Goal: Information Seeking & Learning: Learn about a topic

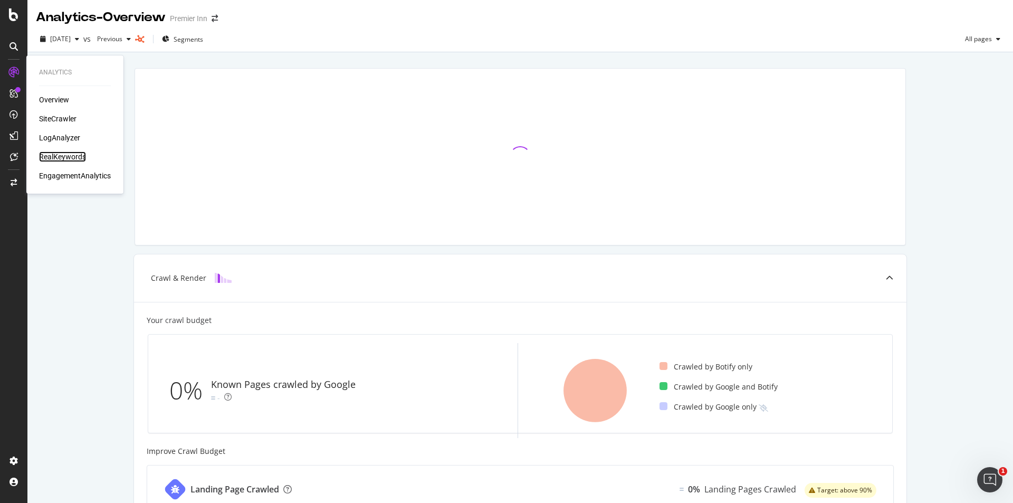
click at [56, 155] on div "RealKeywords" at bounding box center [62, 156] width 47 height 11
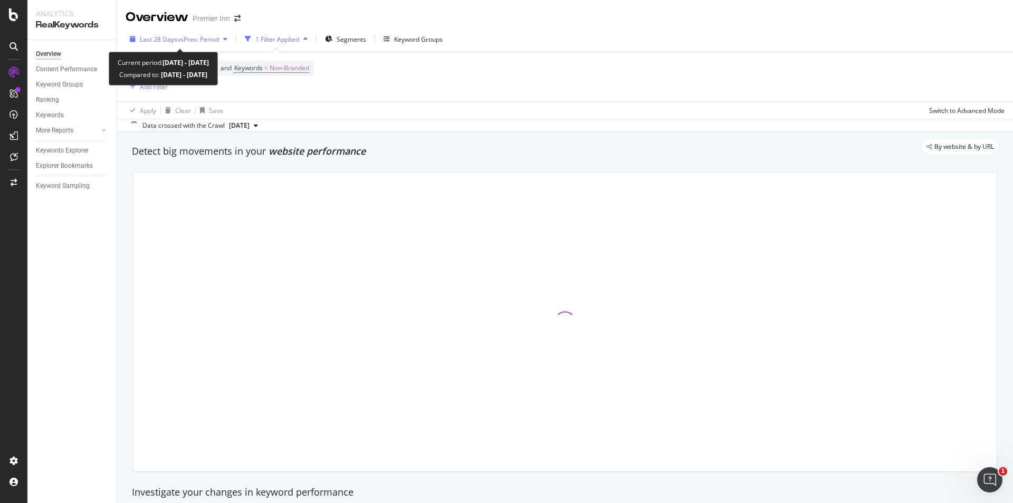
click at [166, 39] on span "Last 28 Days" at bounding box center [158, 39] width 37 height 9
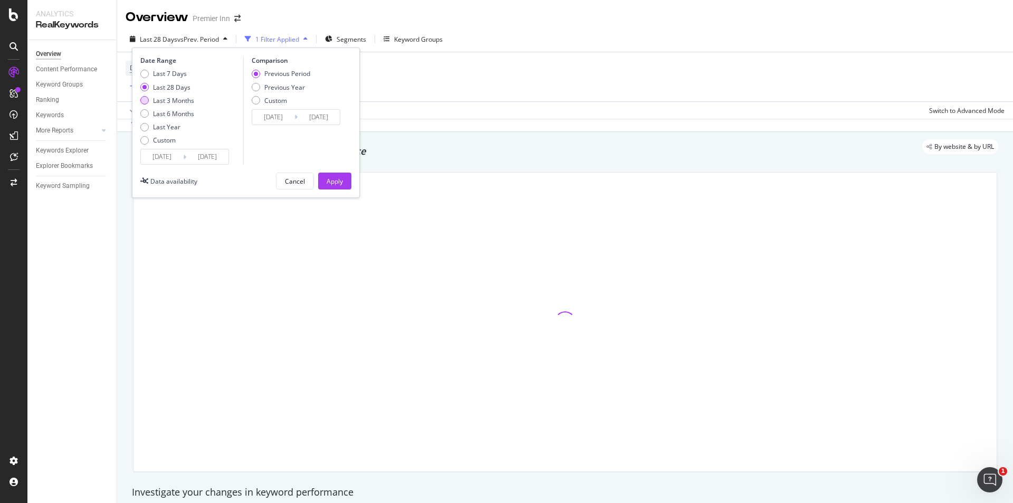
click at [150, 102] on div "Last 3 Months" at bounding box center [167, 100] width 54 height 9
type input "[DATE]"
click at [152, 111] on div "Last 6 Months" at bounding box center [167, 113] width 54 height 9
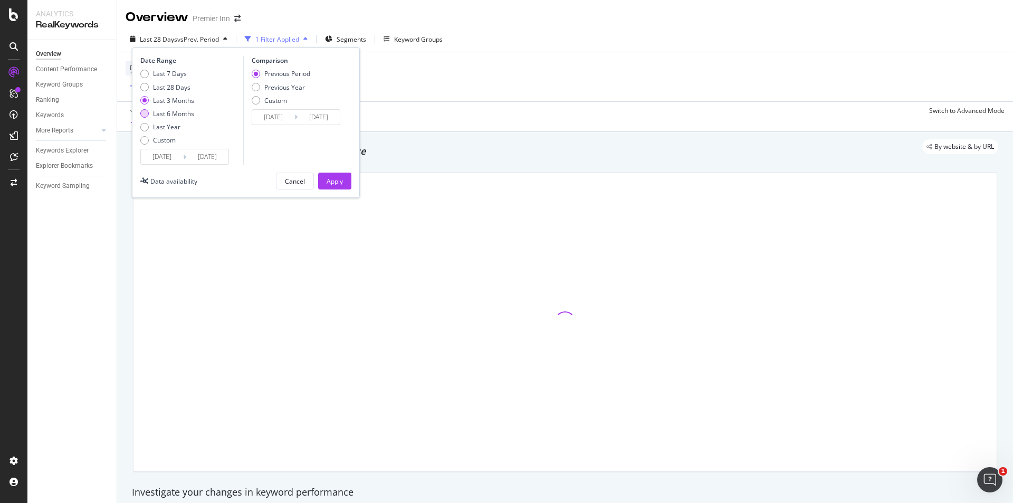
type input "[DATE]"
click at [335, 179] on div "Apply" at bounding box center [334, 181] width 16 height 9
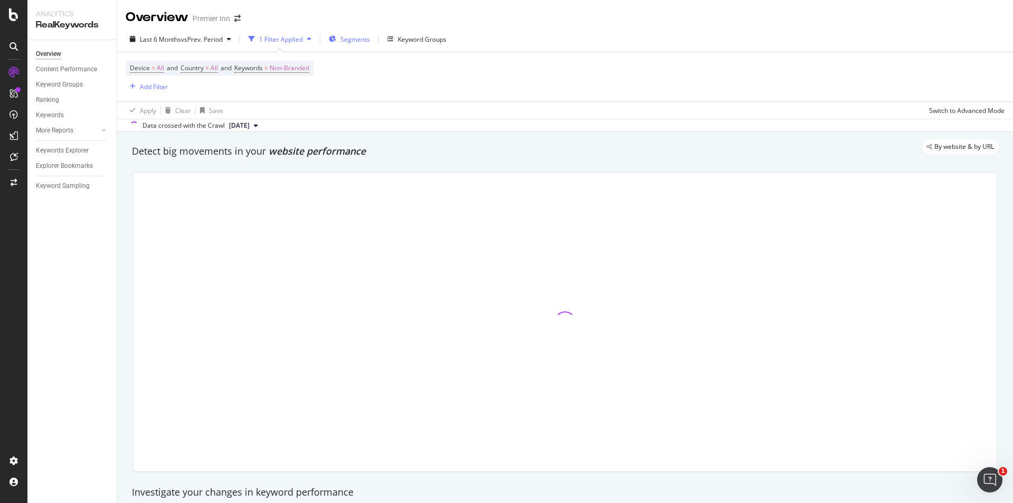
click at [350, 42] on span "Segments" at bounding box center [355, 39] width 30 height 9
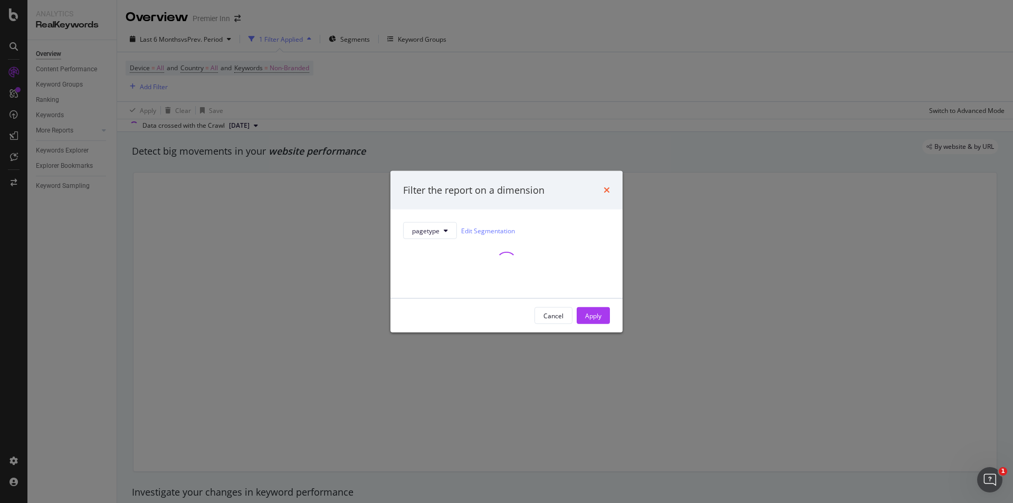
click at [604, 191] on icon "times" at bounding box center [606, 190] width 6 height 8
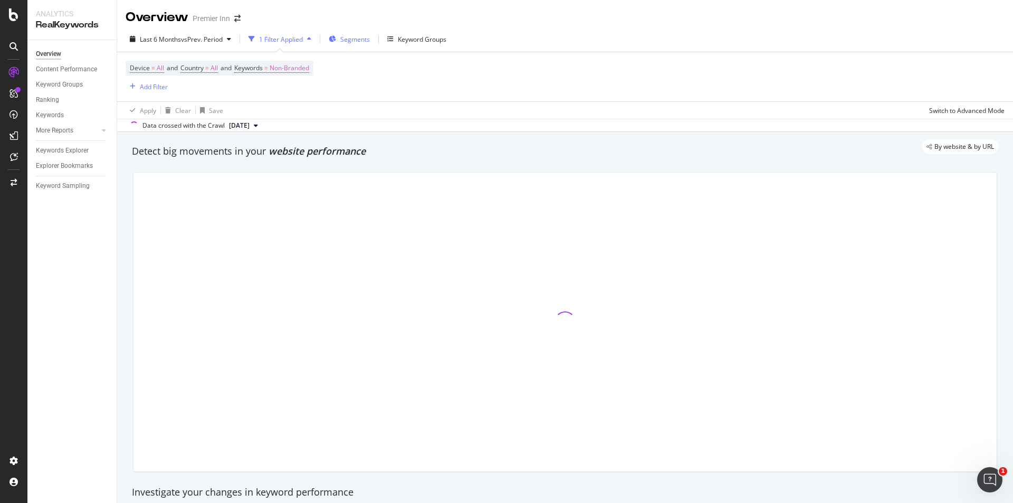
click at [350, 39] on span "Segments" at bounding box center [355, 39] width 30 height 9
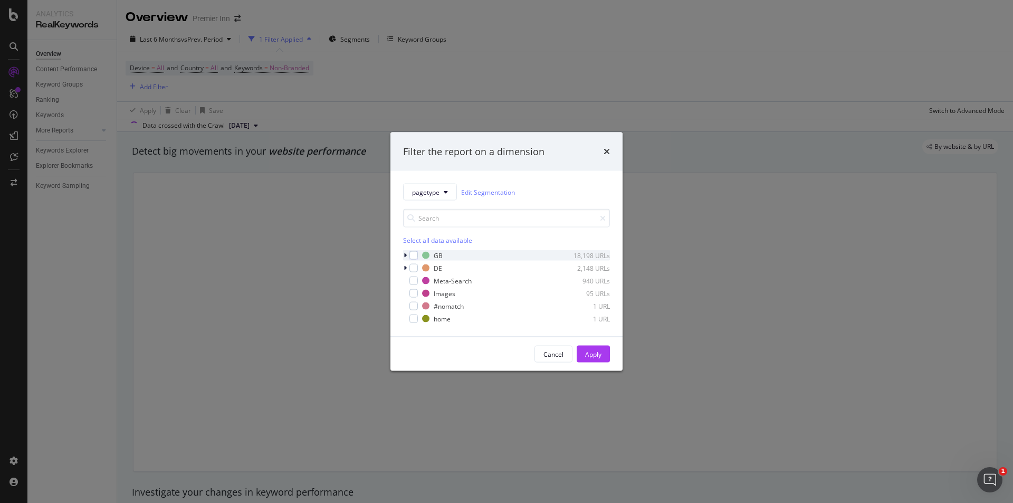
click at [405, 256] on icon "modal" at bounding box center [404, 255] width 3 height 6
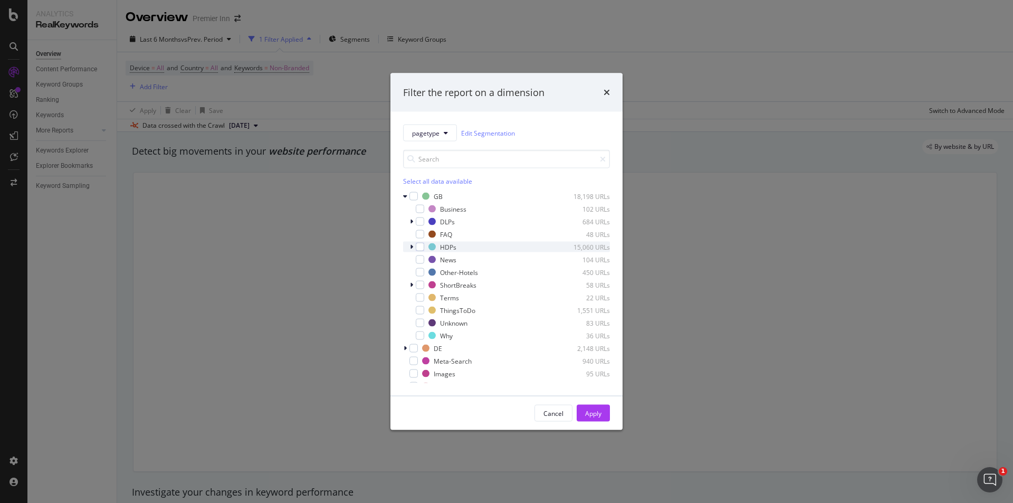
click at [419, 251] on div "modal" at bounding box center [420, 247] width 8 height 8
click at [587, 414] on div "Apply" at bounding box center [593, 412] width 16 height 9
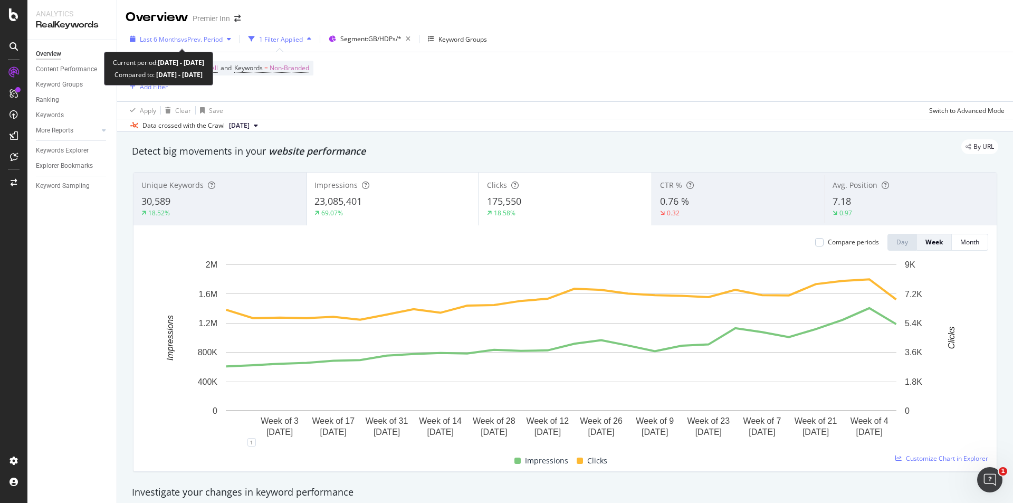
click at [207, 39] on span "vs Prev. Period" at bounding box center [202, 39] width 42 height 9
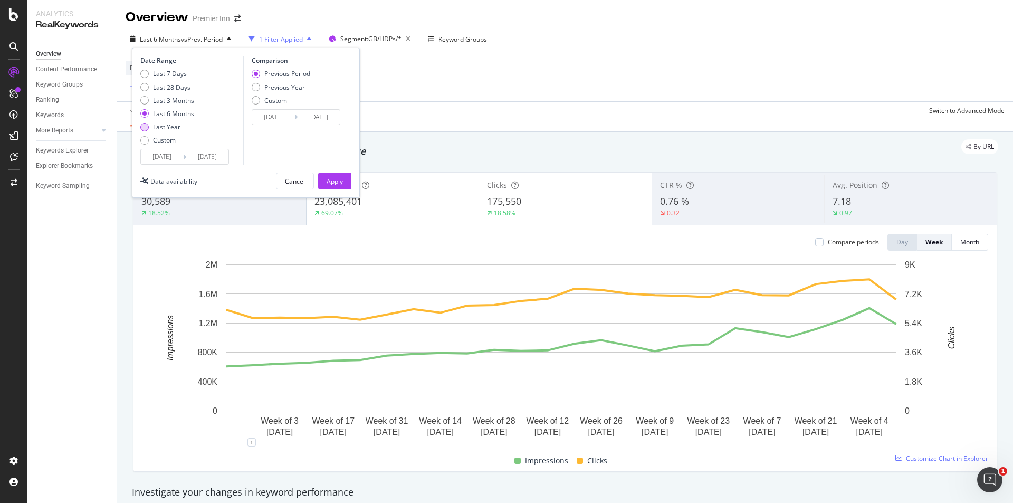
click at [156, 127] on div "Last Year" at bounding box center [166, 126] width 27 height 9
type input "[DATE]"
click at [340, 182] on div "Apply" at bounding box center [334, 181] width 16 height 9
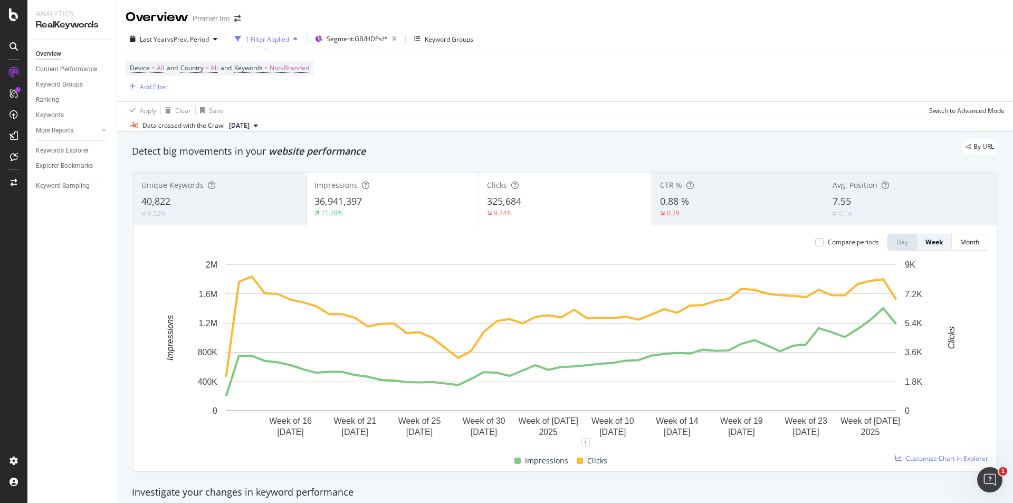
click at [878, 213] on div "0.14" at bounding box center [910, 213] width 156 height 10
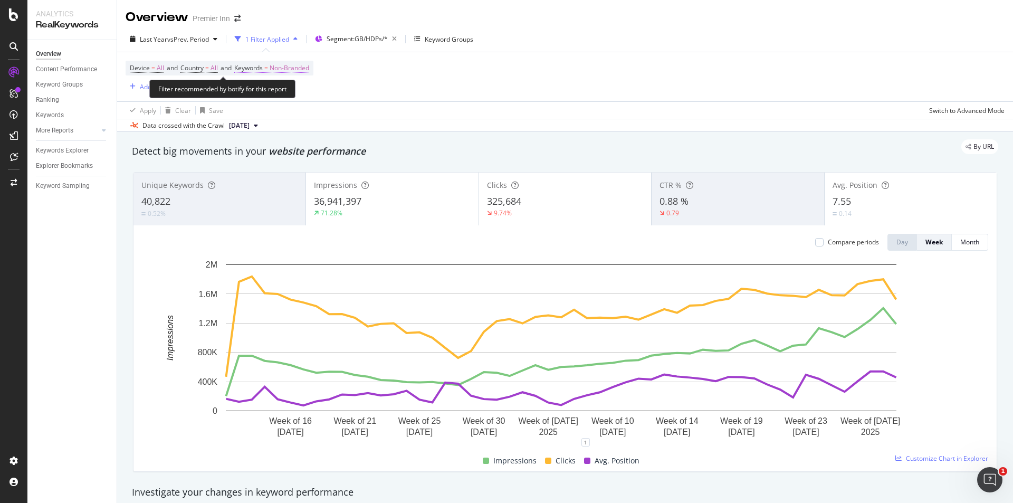
click at [287, 64] on span "Non-Branded" at bounding box center [290, 68] width 40 height 15
click at [274, 92] on span "Non-Branded" at bounding box center [271, 92] width 44 height 9
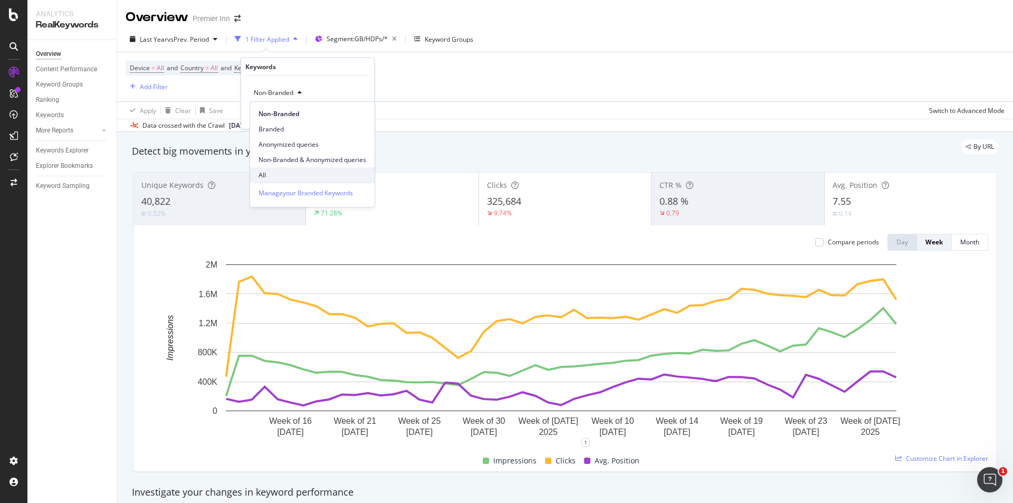
click at [270, 174] on span "All" at bounding box center [312, 174] width 108 height 9
click at [354, 112] on div "Apply" at bounding box center [357, 115] width 16 height 9
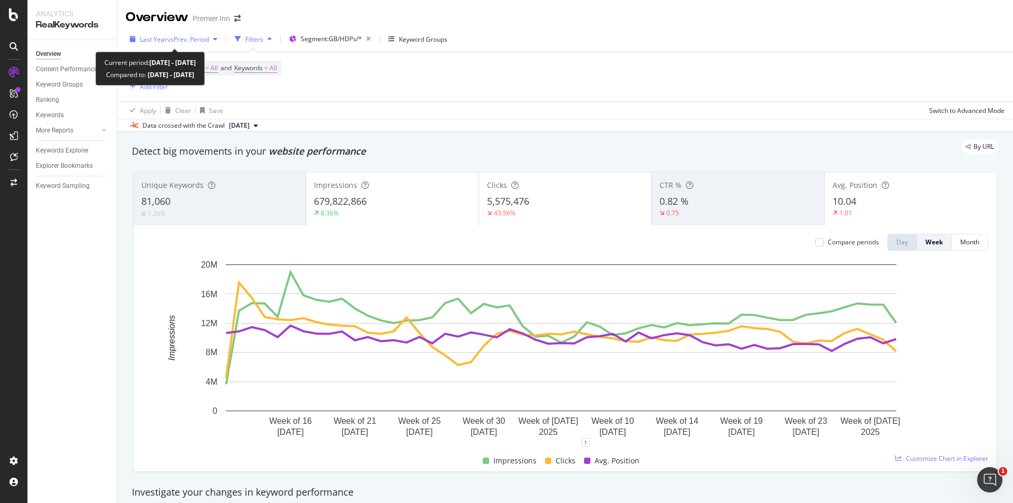
click at [141, 37] on span "Last Year" at bounding box center [153, 39] width 27 height 9
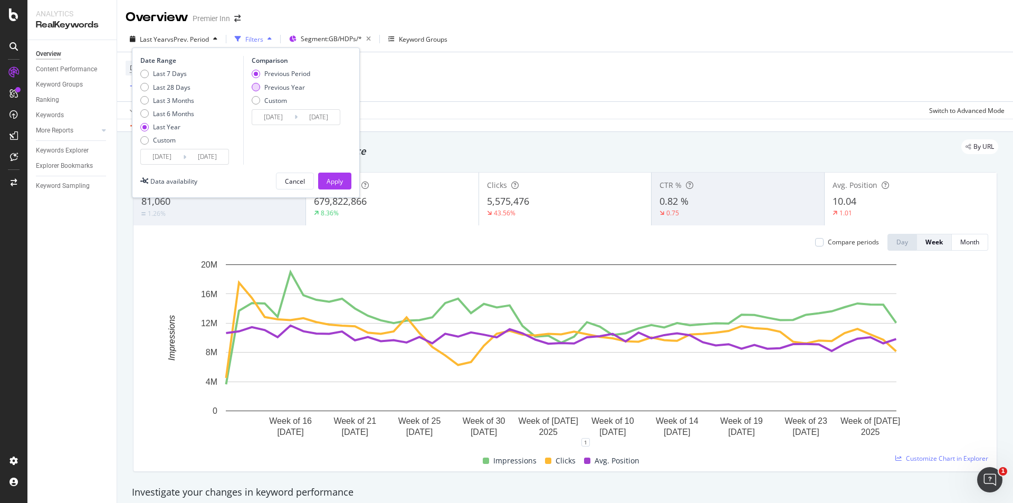
click at [263, 87] on div "Previous Year" at bounding box center [281, 87] width 59 height 9
type input "[DATE]"
click at [333, 180] on div "Apply" at bounding box center [334, 181] width 16 height 9
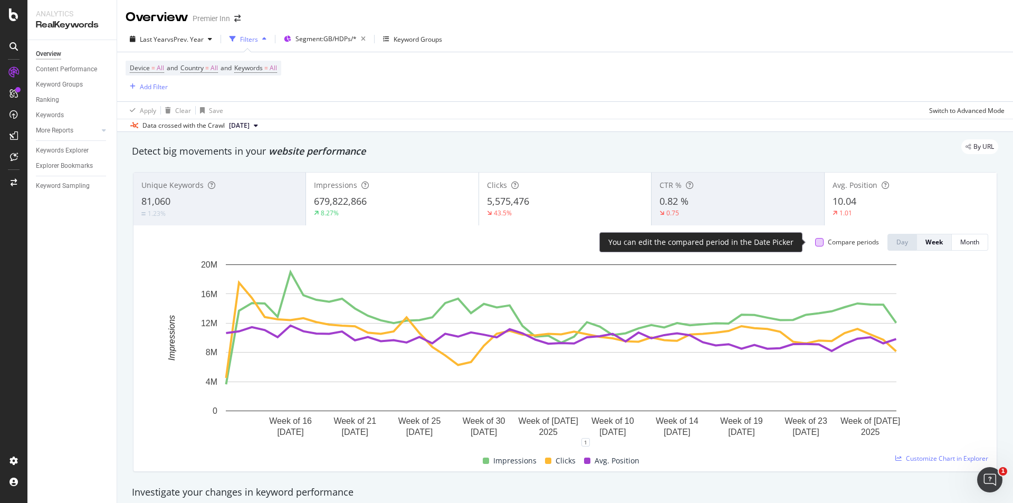
click at [815, 242] on div at bounding box center [819, 242] width 8 height 8
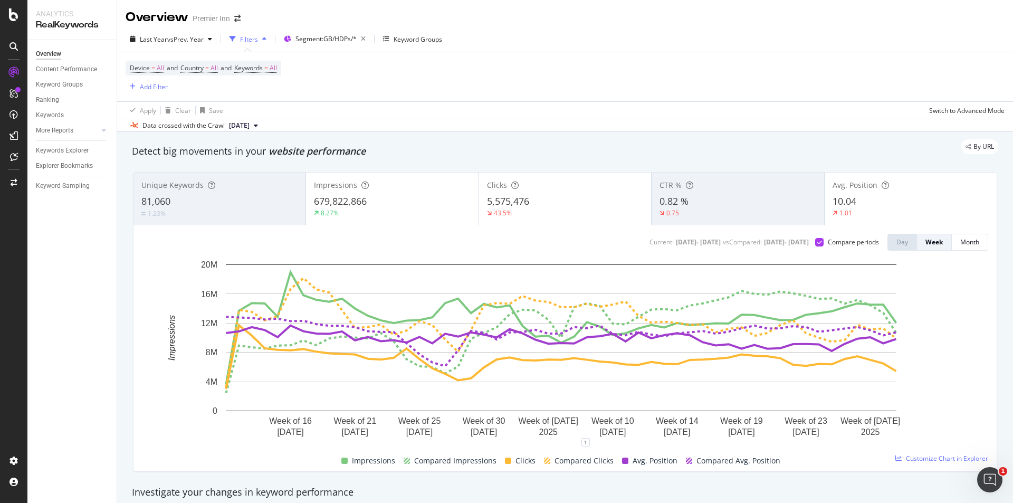
click at [896, 201] on div "10.04" at bounding box center [910, 202] width 156 height 14
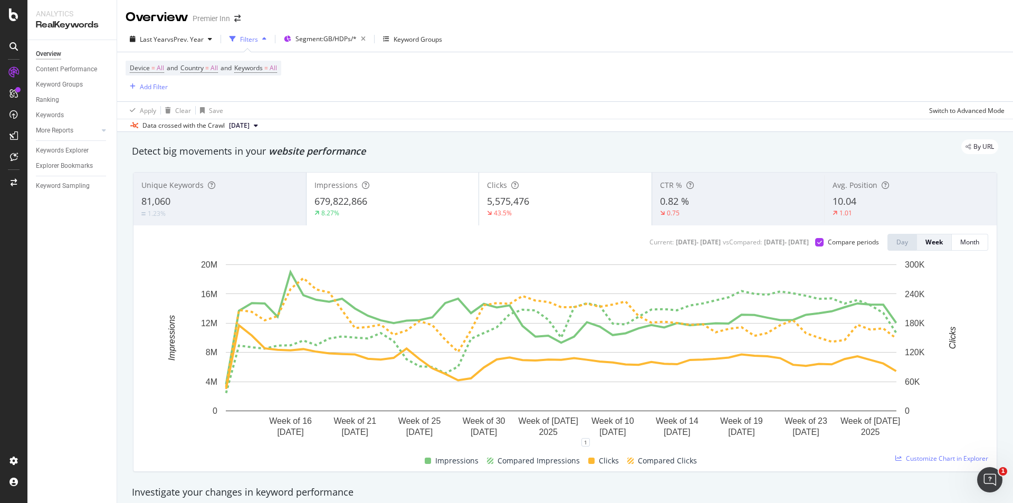
click at [581, 198] on div "5,575,476" at bounding box center [565, 202] width 157 height 14
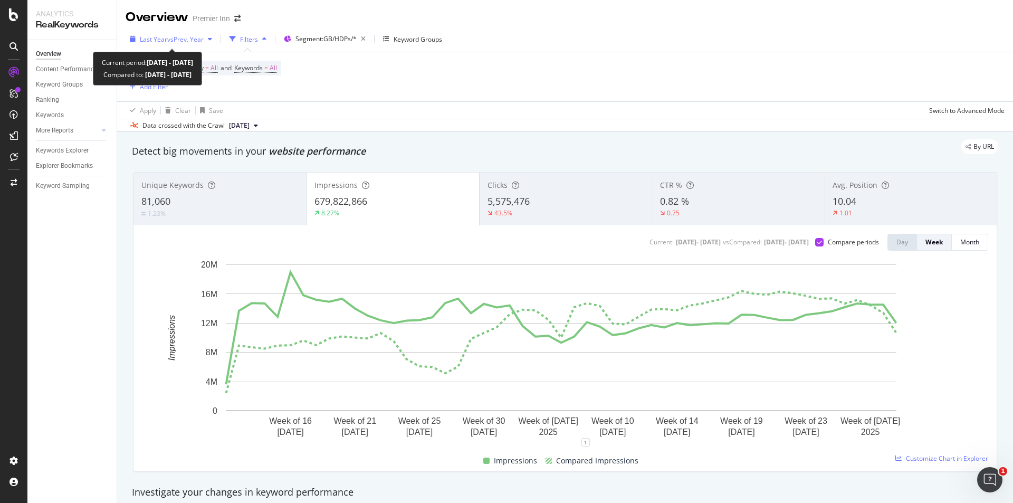
click at [174, 42] on span "vs Prev. Year" at bounding box center [185, 39] width 36 height 9
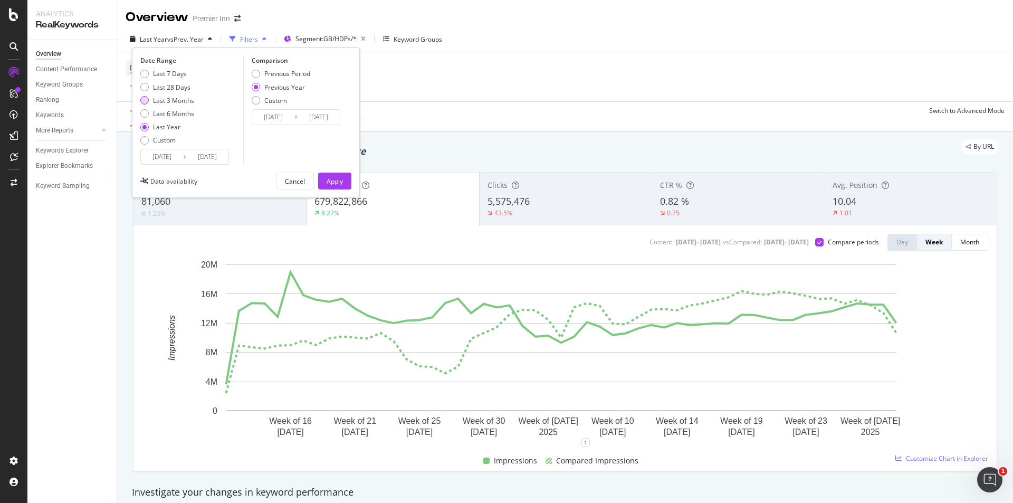
click at [146, 98] on div "Last 3 Months" at bounding box center [144, 100] width 8 height 8
type input "[DATE]"
click at [326, 182] on div "Apply" at bounding box center [334, 181] width 16 height 9
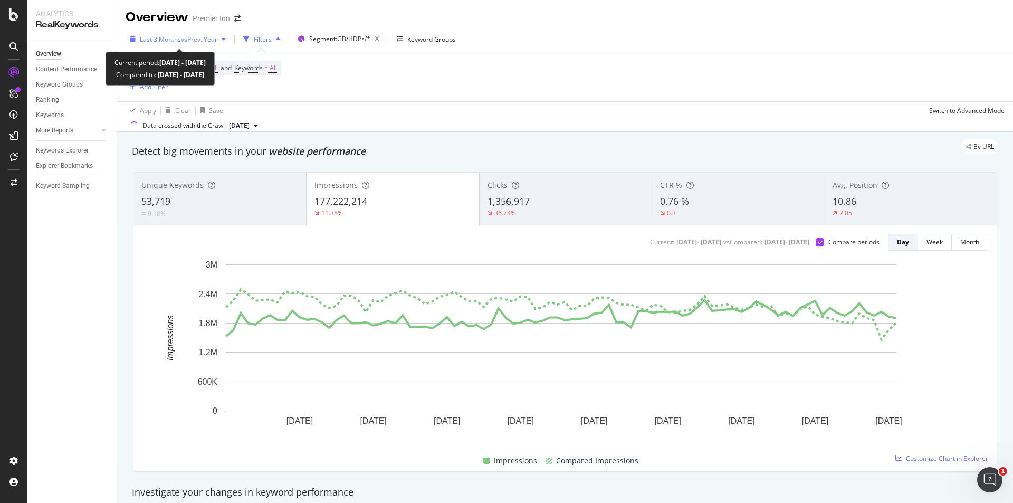
click at [178, 44] on div "Last 3 Months vs Prev. Year" at bounding box center [178, 39] width 104 height 16
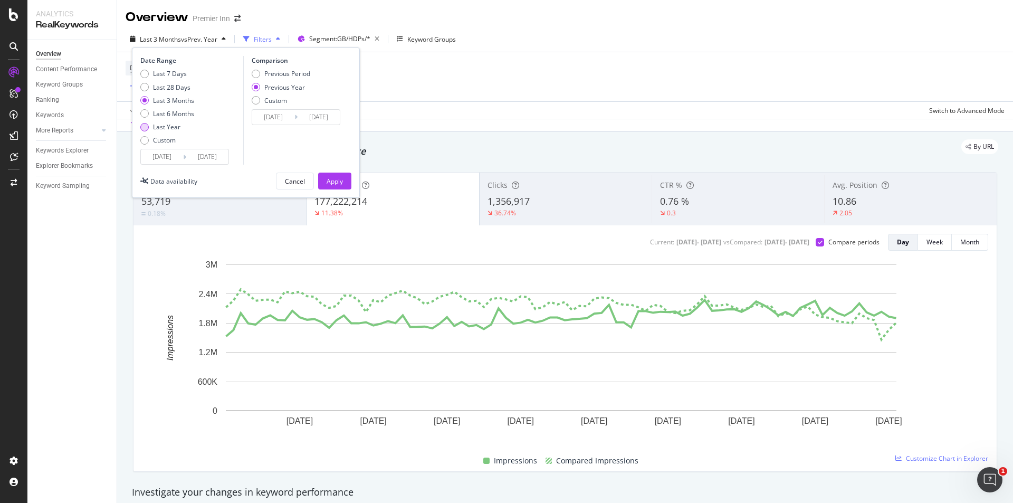
click at [145, 130] on div "Last Year" at bounding box center [144, 127] width 8 height 8
type input "[DATE]"
click at [335, 175] on div "Apply" at bounding box center [334, 181] width 16 height 16
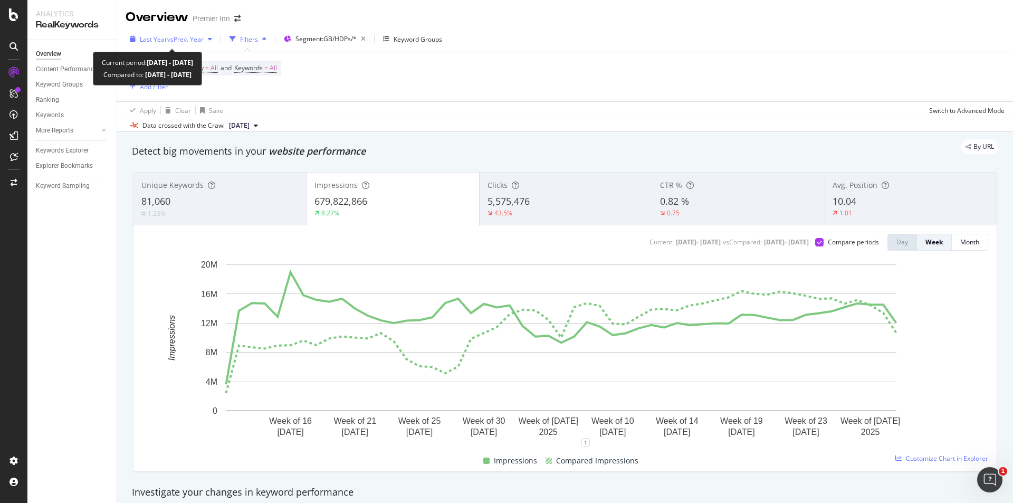
click at [167, 40] on span "vs Prev. Year" at bounding box center [185, 39] width 36 height 9
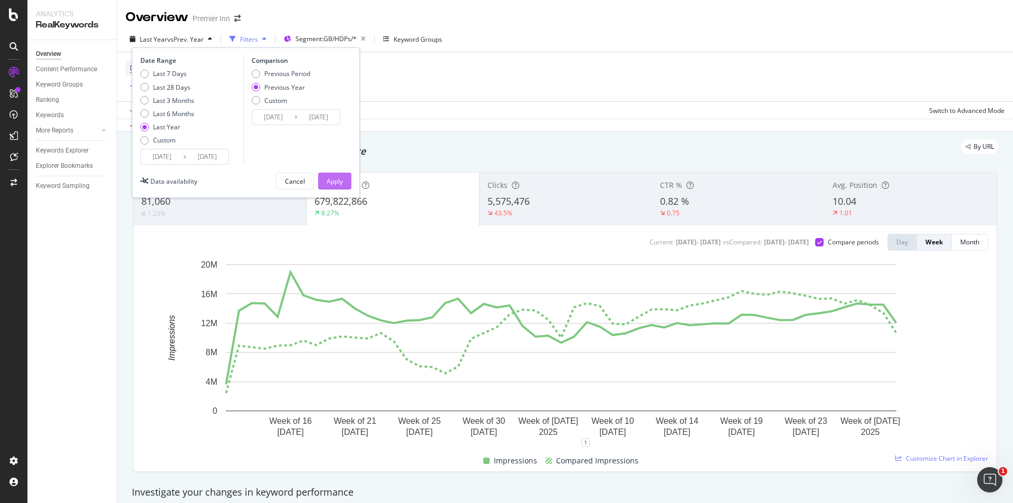
click at [334, 183] on div "Apply" at bounding box center [334, 181] width 16 height 9
